Goal: Transaction & Acquisition: Purchase product/service

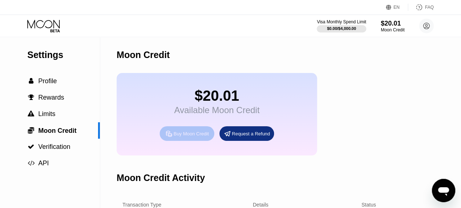
click at [186, 137] on div "Buy Moon Credit" at bounding box center [191, 134] width 35 height 6
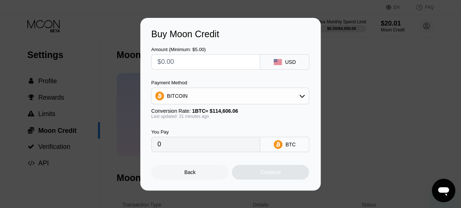
click at [365, 102] on div "Buy Moon Credit Amount (Minimum: $5.00) USD Payment Method BITCOIN Conversion R…" at bounding box center [230, 104] width 461 height 173
click at [99, 91] on div "Buy Moon Credit Amount (Minimum: $5.00) USD Payment Method BITCOIN Conversion R…" at bounding box center [230, 104] width 461 height 173
click at [390, 105] on div "Buy Moon Credit Amount (Minimum: $5.00) USD Payment Method BITCOIN Conversion R…" at bounding box center [230, 104] width 461 height 173
click at [187, 174] on div "Back" at bounding box center [190, 172] width 11 height 6
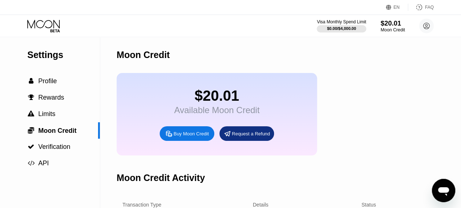
click at [390, 21] on div "$20.01" at bounding box center [393, 23] width 24 height 8
click at [384, 26] on div "$20.01" at bounding box center [393, 23] width 24 height 8
click at [53, 129] on span "Moon Credit" at bounding box center [57, 130] width 38 height 7
click at [149, 55] on div "Moon Credit" at bounding box center [143, 55] width 53 height 11
click at [48, 81] on span "Profile" at bounding box center [47, 80] width 19 height 7
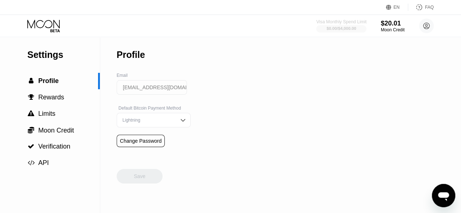
click at [341, 29] on div "$0.00 / $4,000.00" at bounding box center [342, 28] width 30 height 4
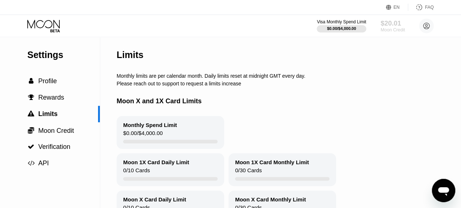
click at [391, 30] on div "Moon Credit" at bounding box center [393, 29] width 24 height 5
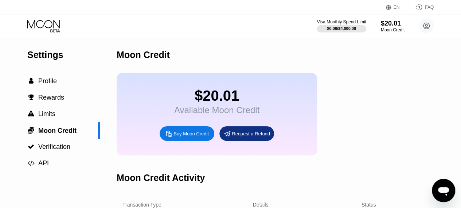
drag, startPoint x: 320, startPoint y: 89, endPoint x: 276, endPoint y: 97, distance: 45.2
click at [276, 97] on div "$20.01 Available Moon Credit Buy Moon Credit Request a Refund" at bounding box center [307, 114] width 381 height 82
click at [276, 97] on div "$20.01 Available Moon Credit Buy Moon Credit Request a Refund" at bounding box center [217, 114] width 201 height 82
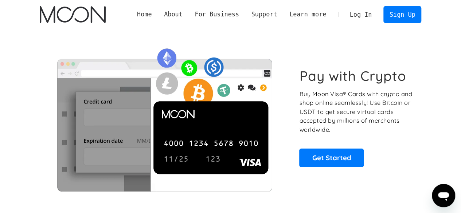
click at [356, 14] on link "Log In" at bounding box center [361, 15] width 34 height 16
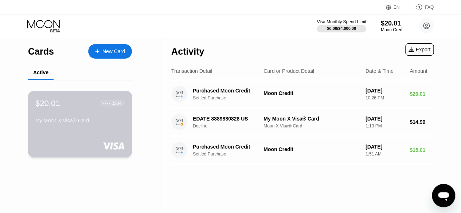
click at [99, 124] on div "My Moon X Visa® Card" at bounding box center [79, 121] width 89 height 6
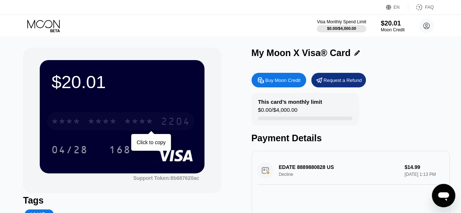
click at [132, 124] on div "* * * *" at bounding box center [138, 123] width 29 height 12
